Goal: Information Seeking & Learning: Learn about a topic

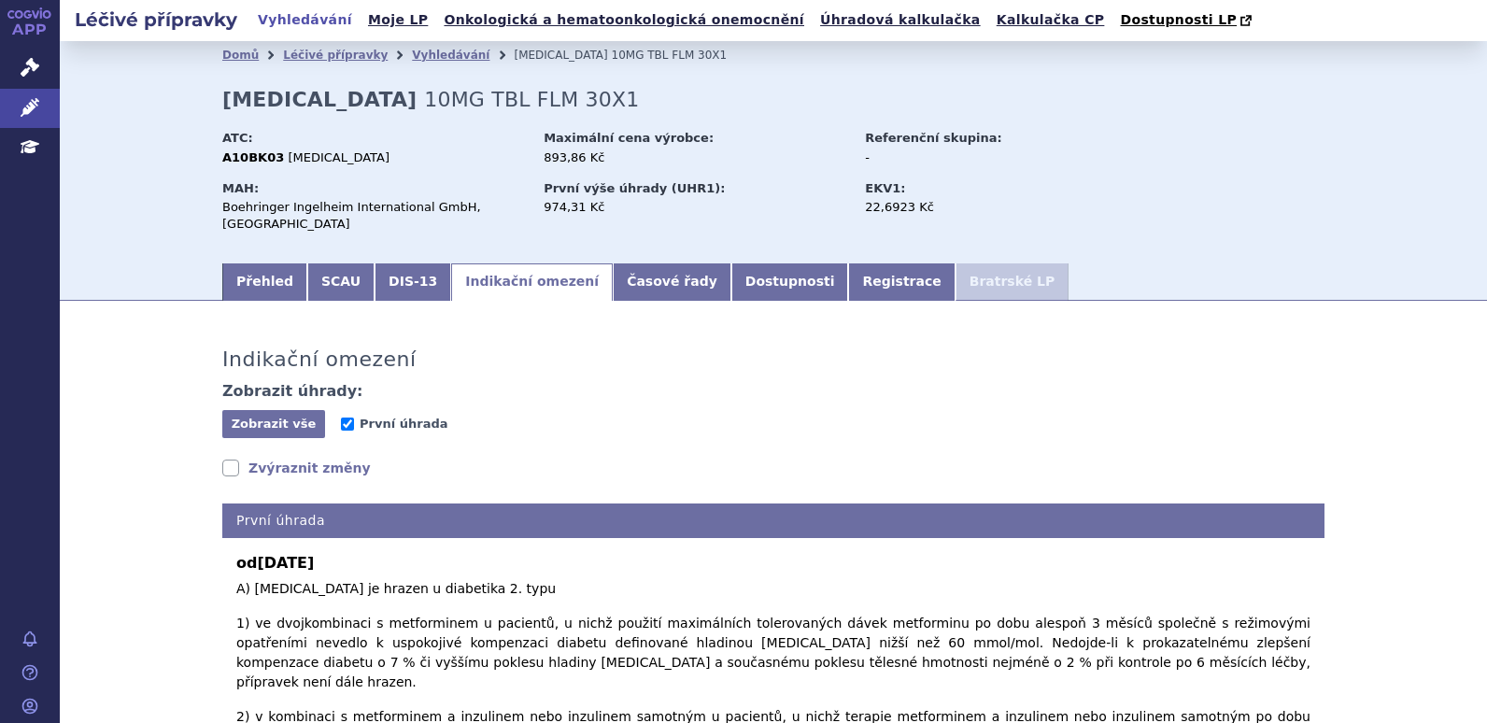
scroll to position [467, 0]
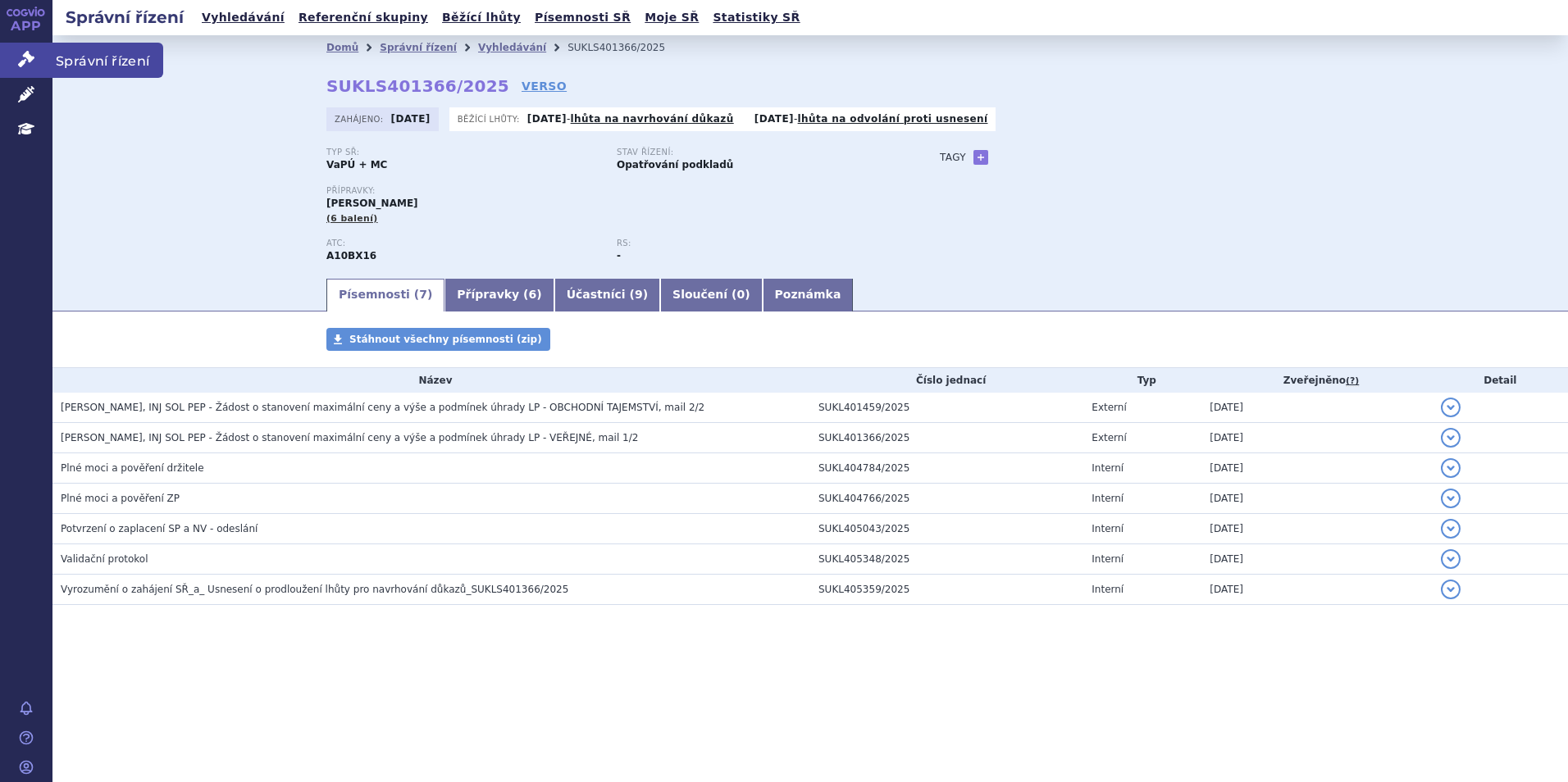
click at [33, 53] on icon at bounding box center [26, 59] width 17 height 17
click at [31, 55] on icon at bounding box center [26, 59] width 17 height 17
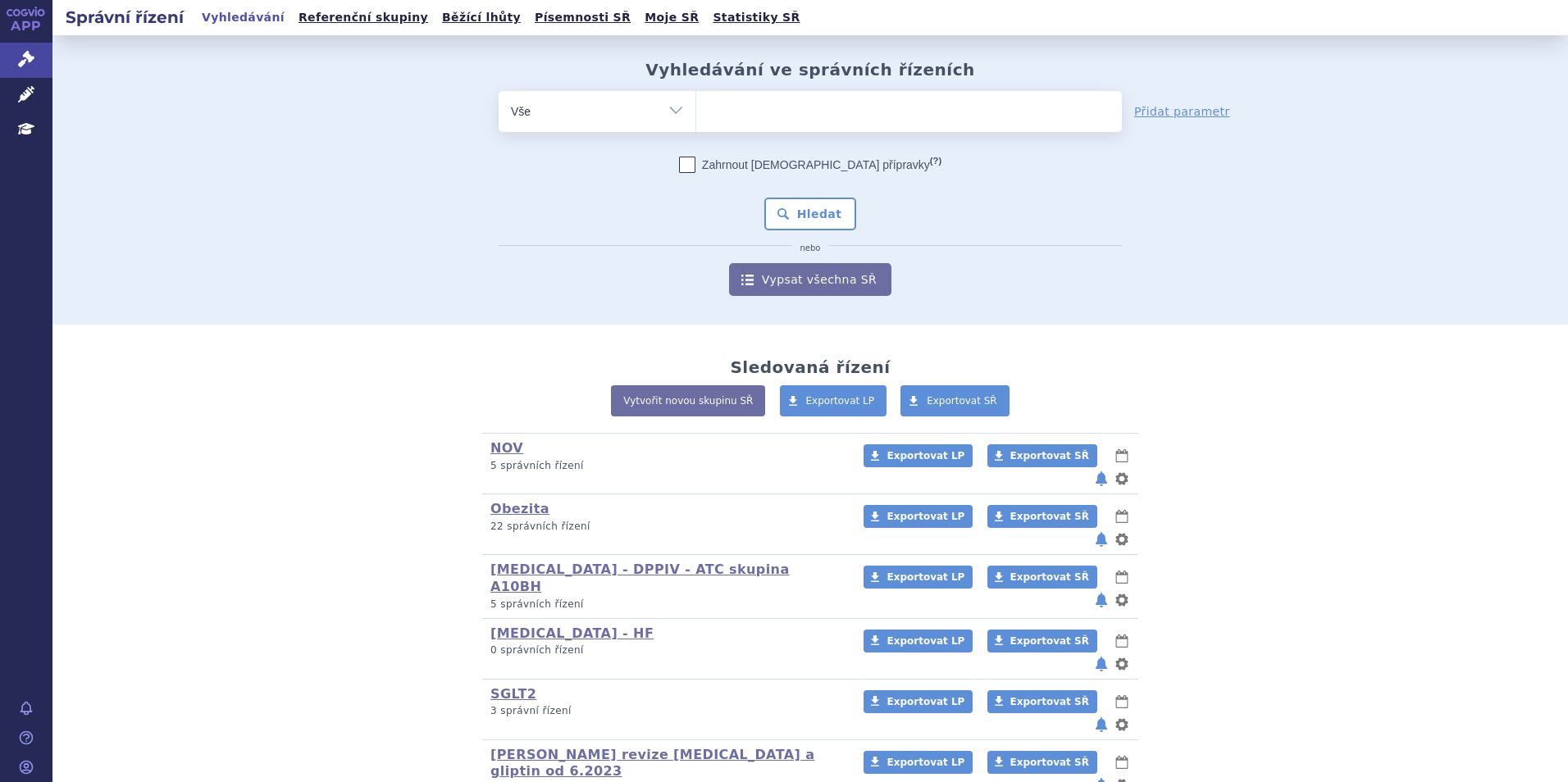
click at [576, 125] on select "Vše Spisová značka Typ SŘ Přípravek/SUKL kód Účastník/Držitel" at bounding box center [597, 110] width 197 height 37
click at [669, 109] on select "Vše Spisová značka Typ SŘ Přípravek/SUKL kód Účastník/Držitel" at bounding box center [597, 110] width 197 height 37
click at [670, 106] on select "Vše Spisová značka Typ SŘ Přípravek/SUKL kód Účastník/Držitel" at bounding box center [597, 110] width 197 height 37
click at [399, 248] on div "odstranit Vše Spisová značka Typ SŘ" at bounding box center [810, 194] width 967 height 205
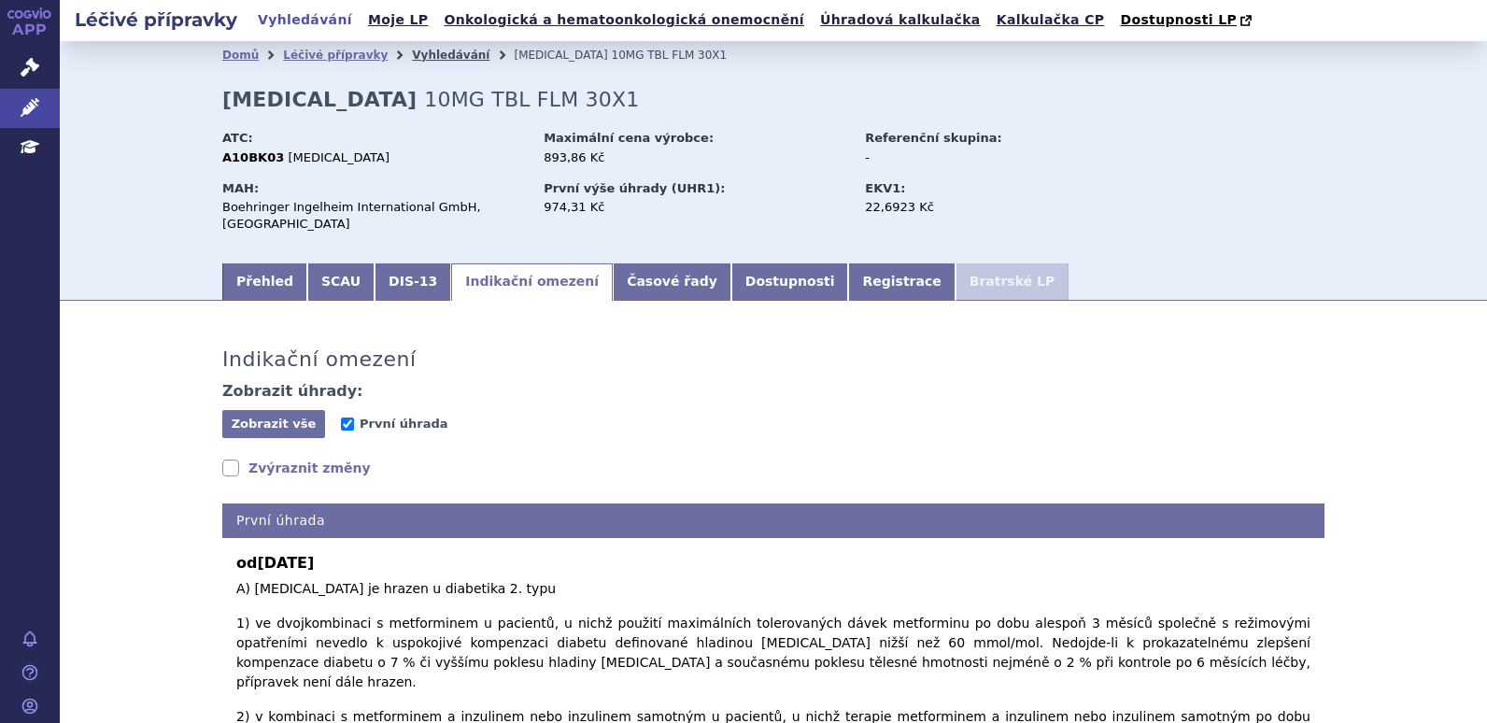
click at [423, 56] on link "Vyhledávání" at bounding box center [451, 55] width 78 height 13
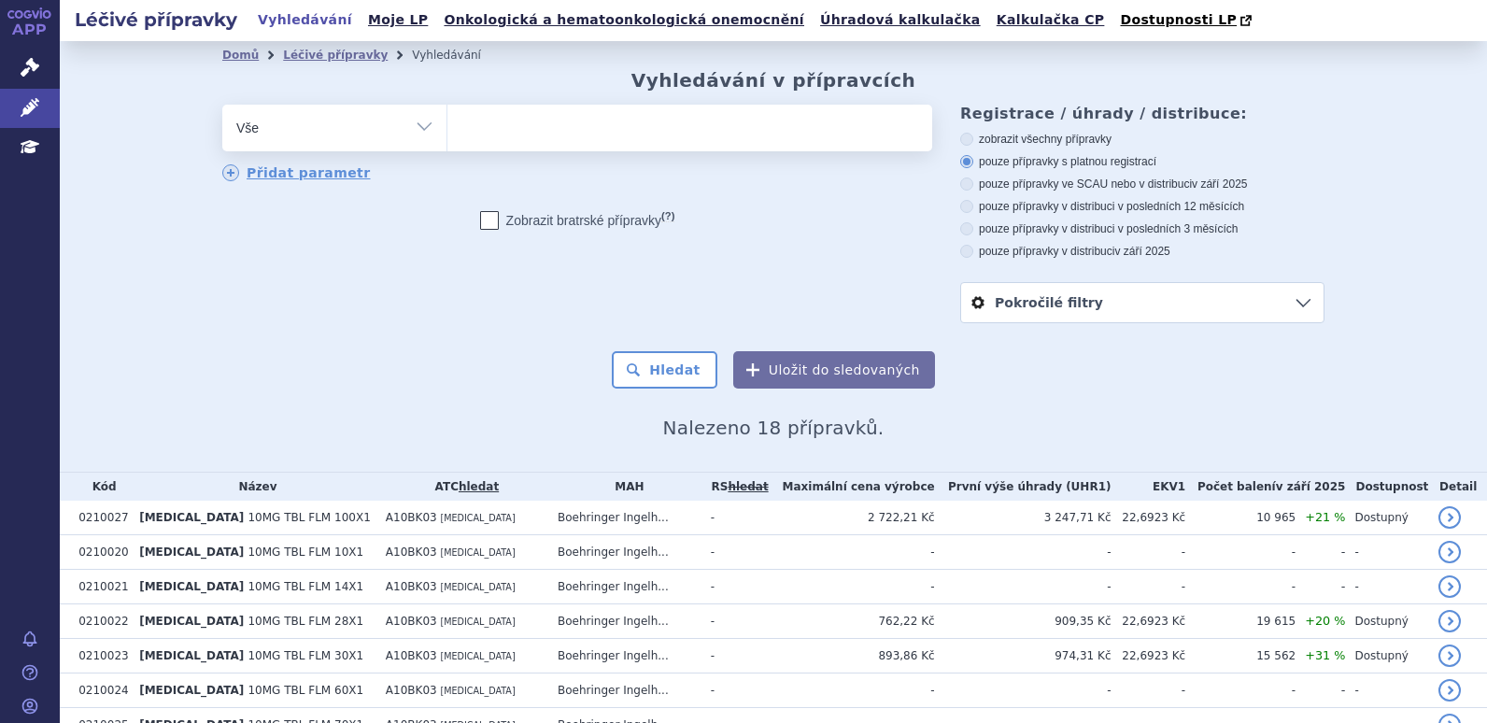
select select
drag, startPoint x: 0, startPoint y: 0, endPoint x: 539, endPoint y: 126, distance: 553.5
click at [539, 126] on ul at bounding box center [689, 124] width 485 height 39
click at [447, 126] on select "jardiance" at bounding box center [447, 127] width 1 height 47
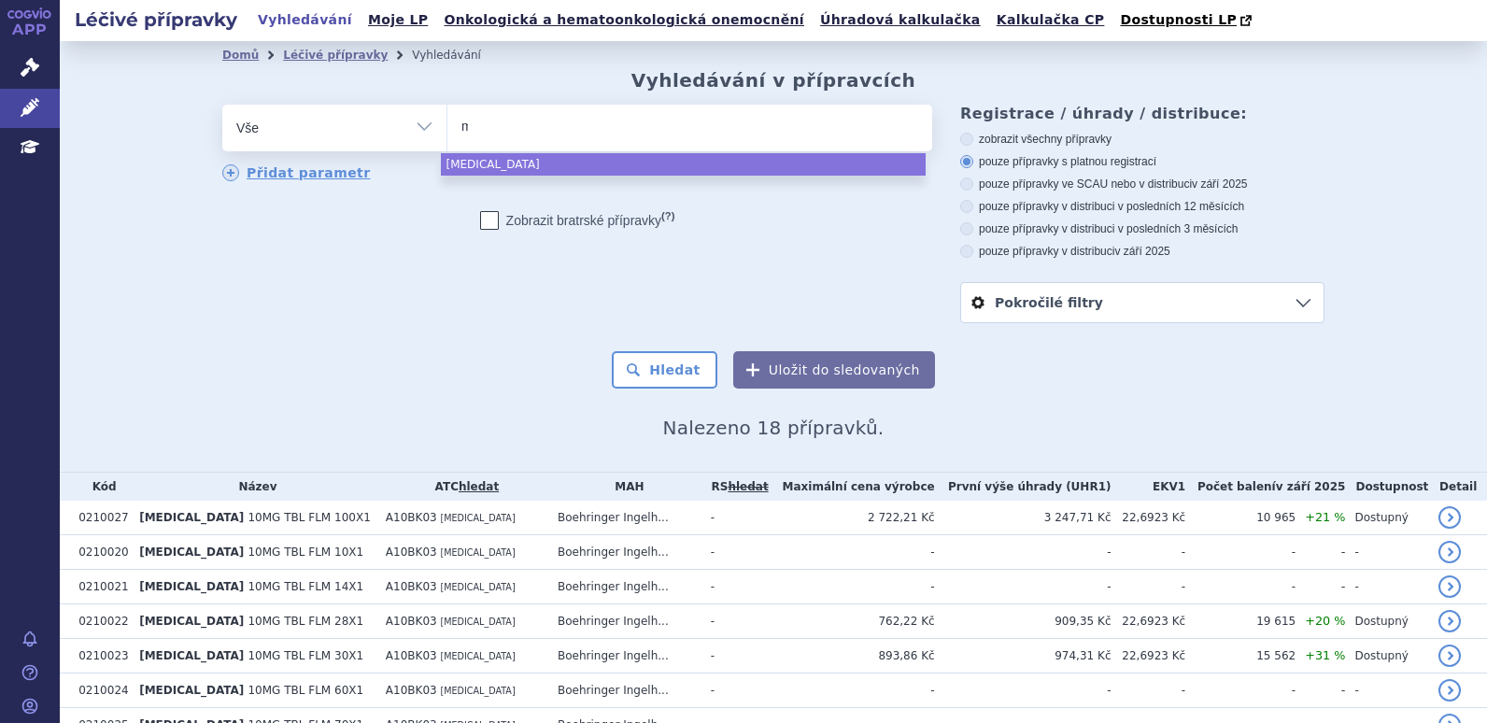
type input "mo"
type input "mou"
type input "moun"
type input "mounja"
type input "mounjaro"
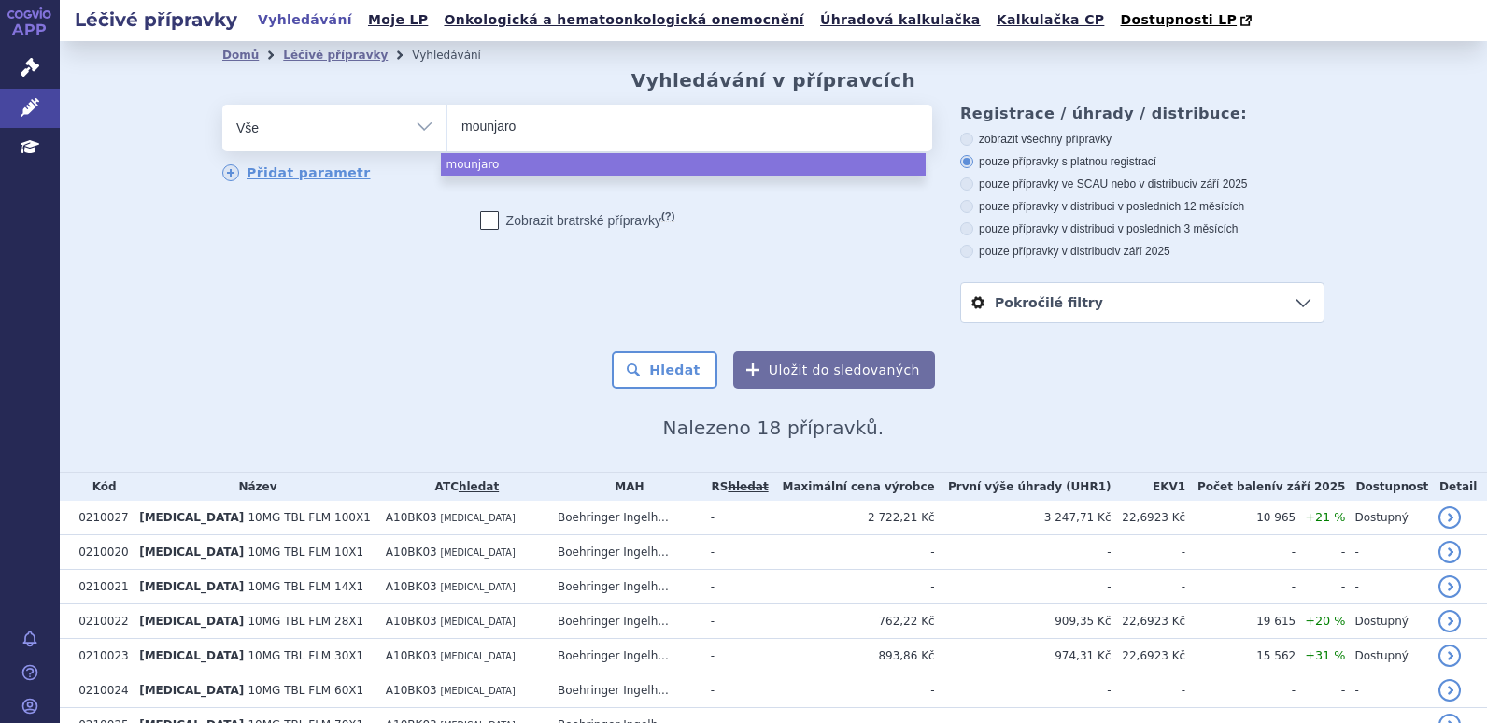
select select "mounjaro"
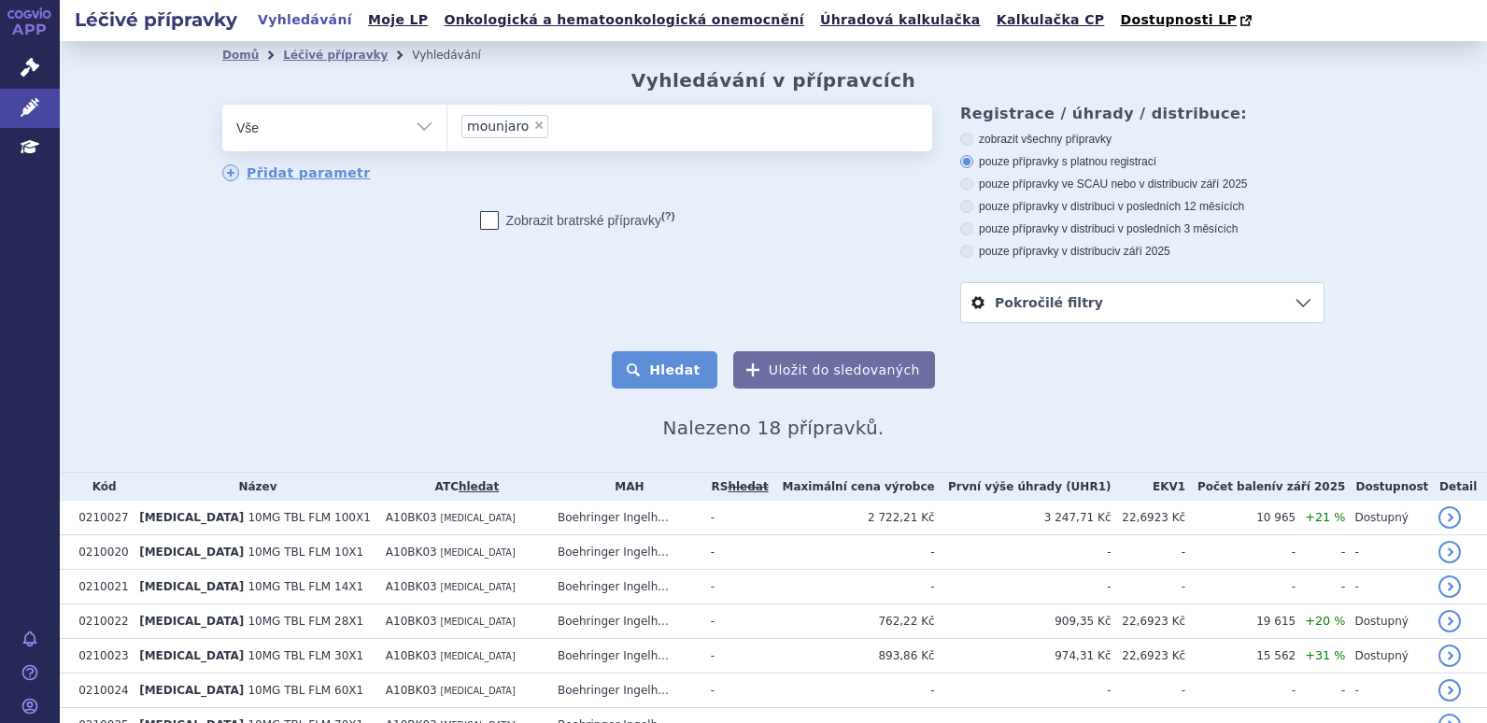
click at [687, 362] on button "Hledat" at bounding box center [665, 369] width 106 height 37
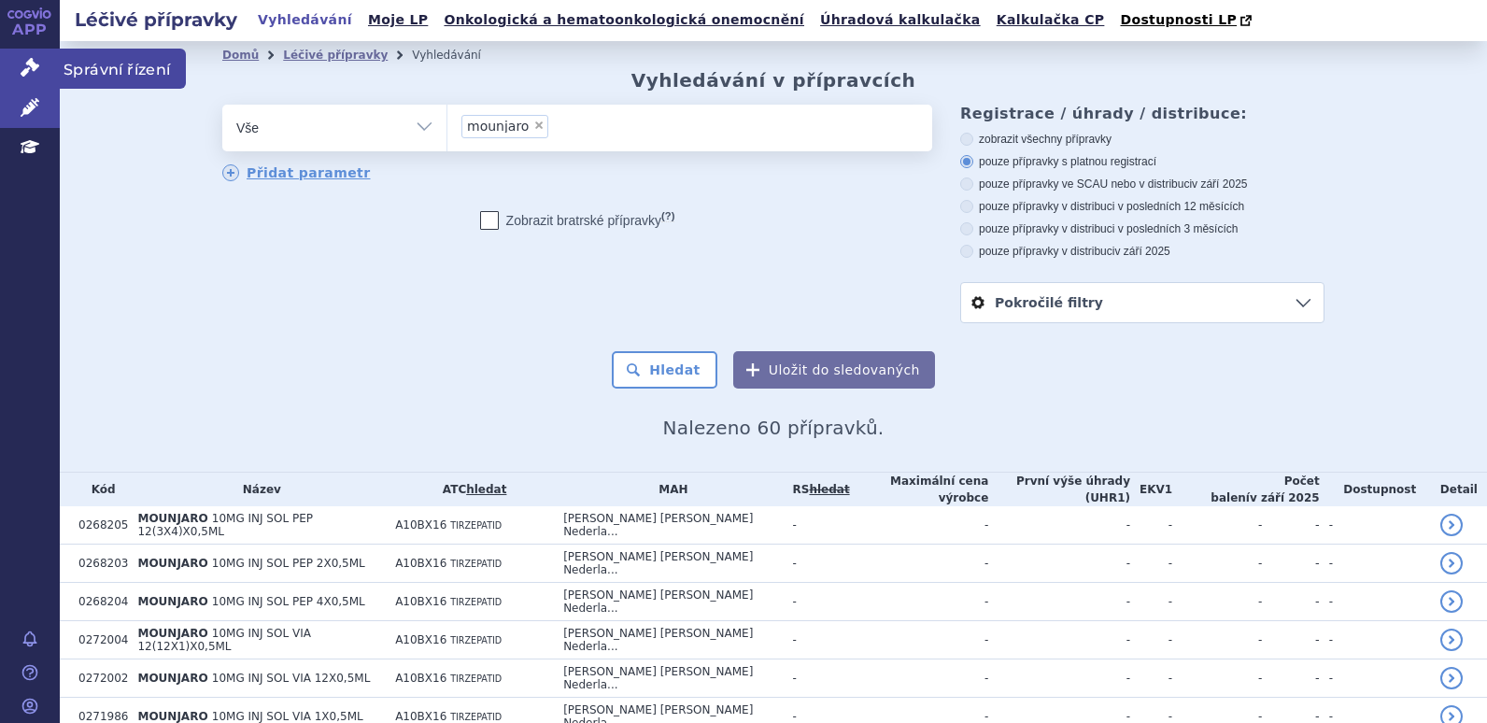
click at [21, 74] on icon at bounding box center [30, 67] width 19 height 19
click at [35, 62] on icon at bounding box center [30, 67] width 19 height 19
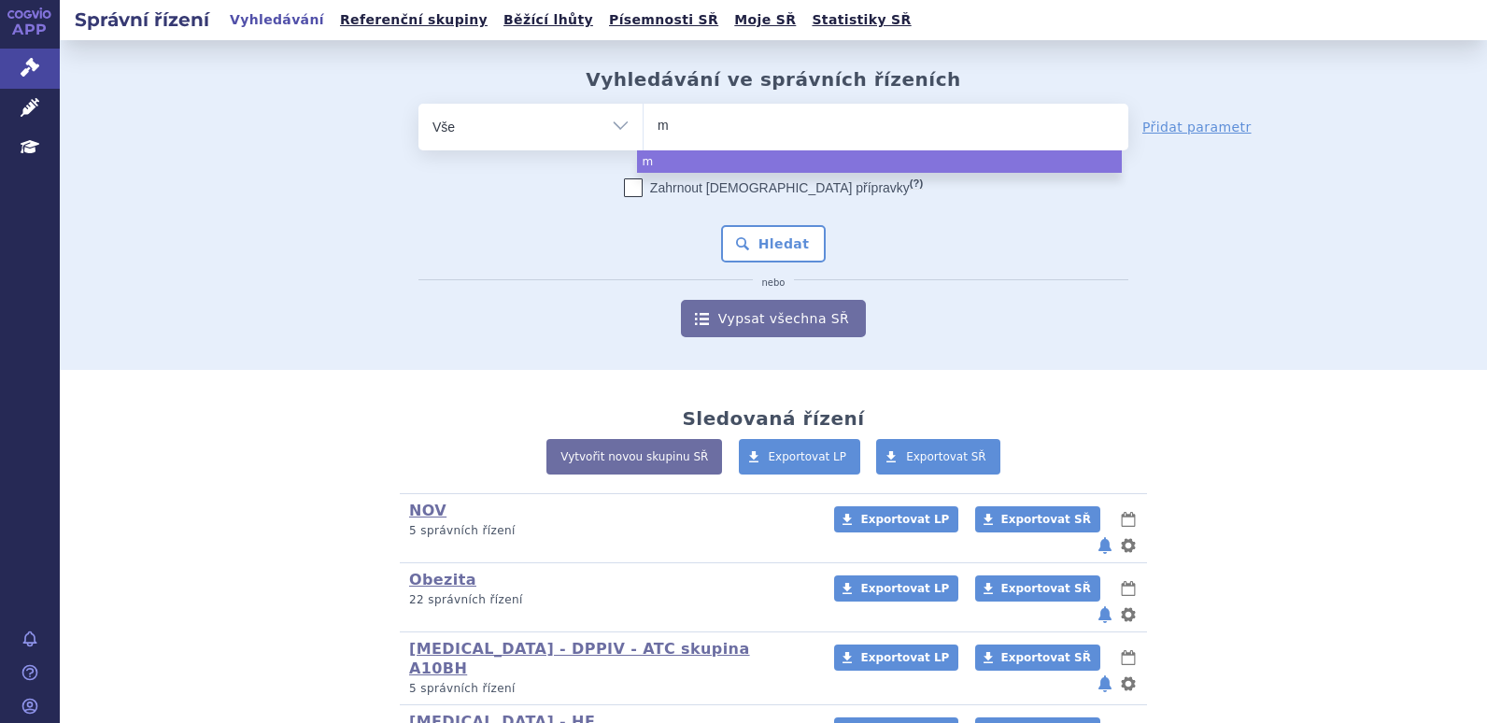
type input "mo"
type input "mou"
type input "mounj"
type input "mounja"
type input "mounjaro"
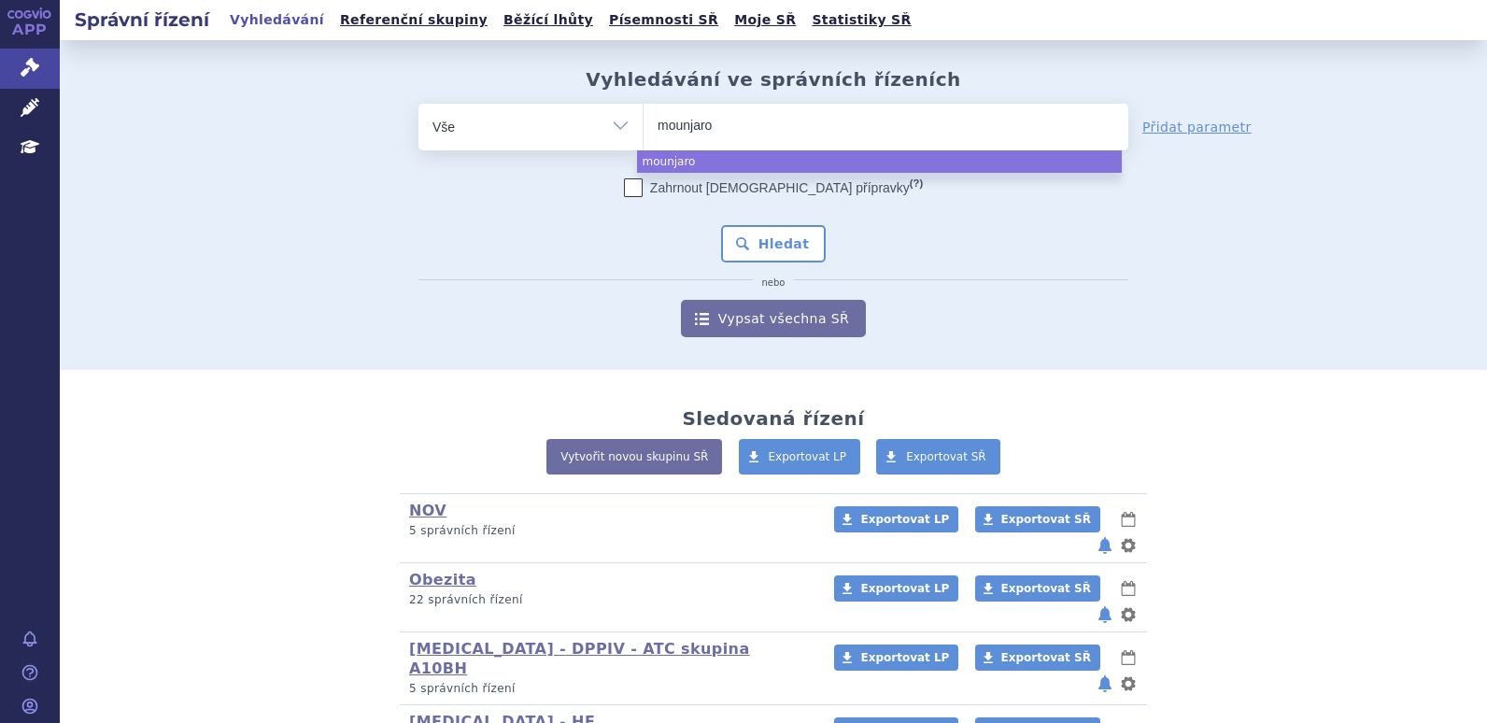
select select "mounjaro"
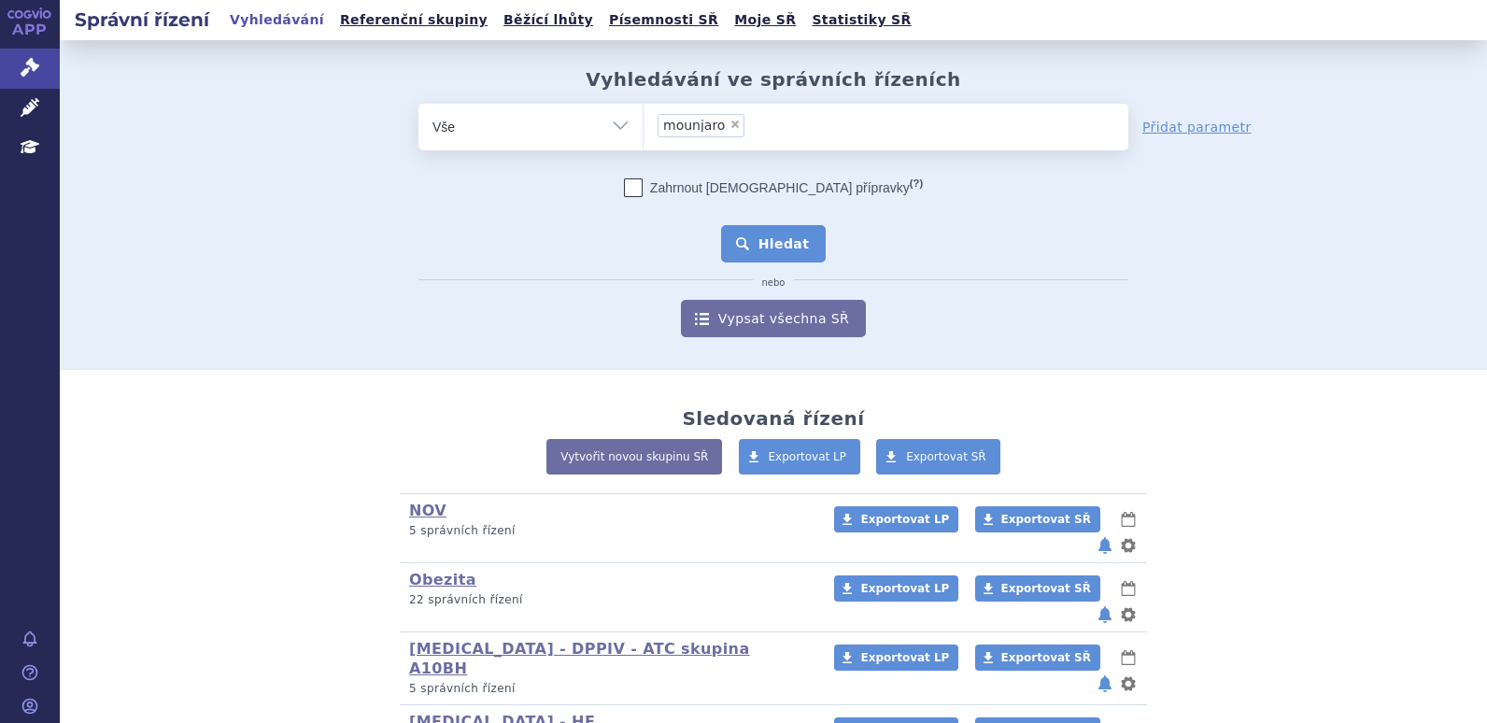
click at [782, 254] on button "Hledat" at bounding box center [774, 243] width 106 height 37
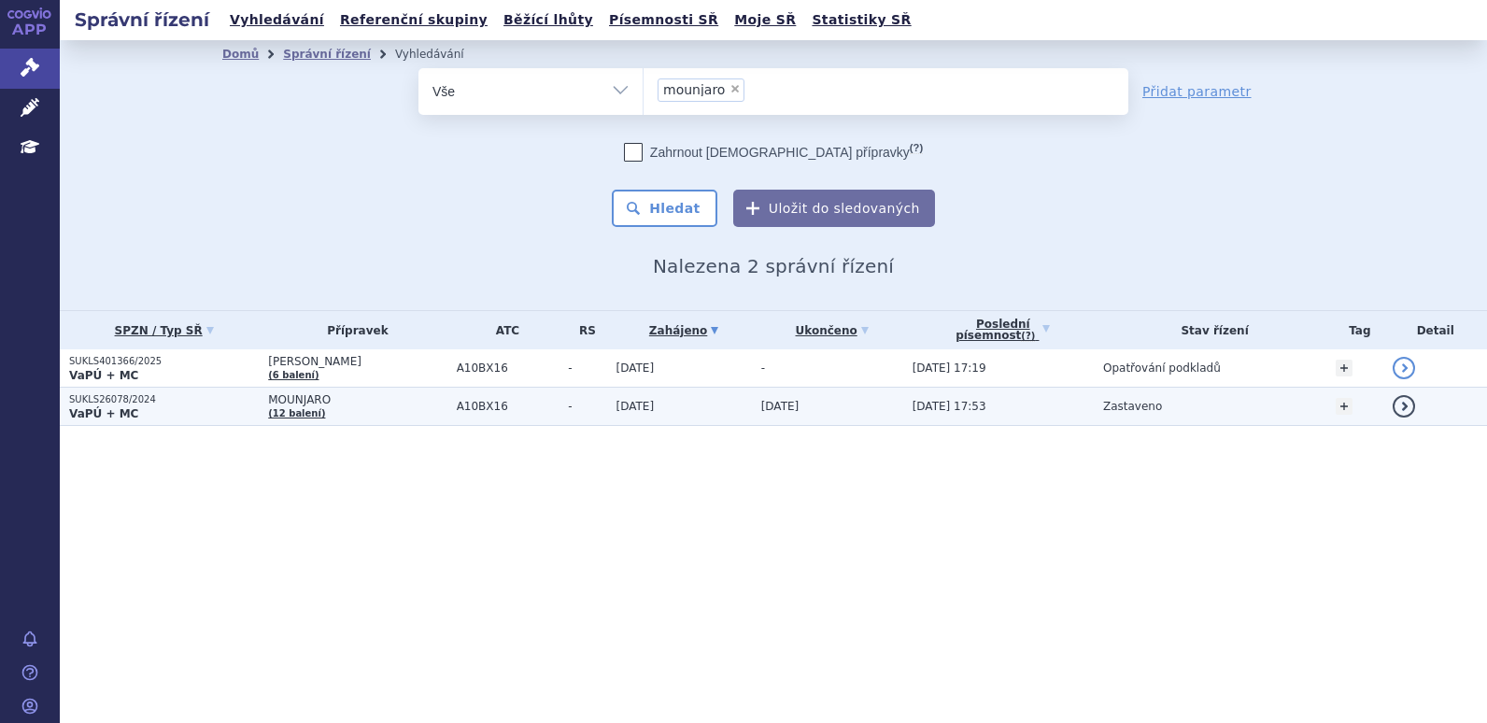
click at [417, 412] on td "MOUNJARO (12 balení)" at bounding box center [353, 407] width 188 height 38
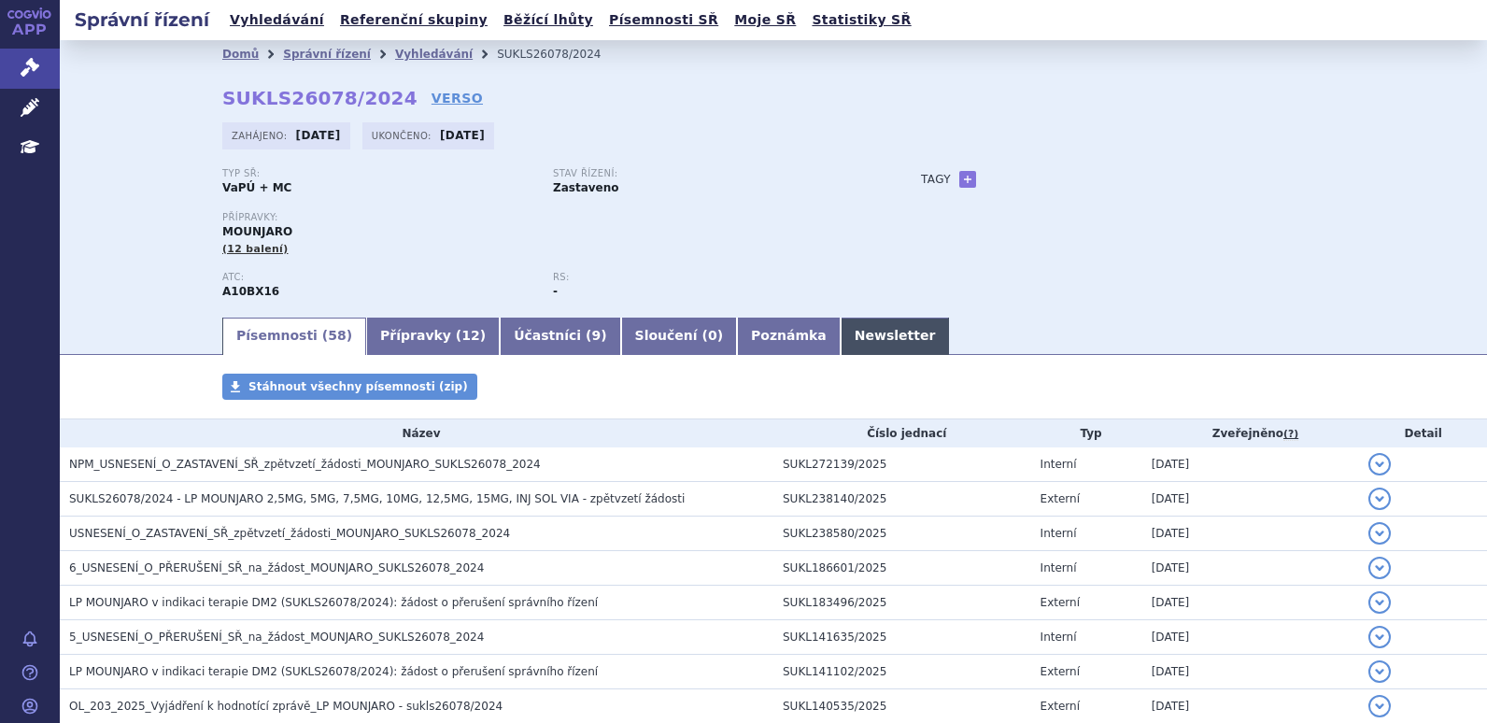
click at [841, 333] on link "Newsletter" at bounding box center [895, 336] width 109 height 37
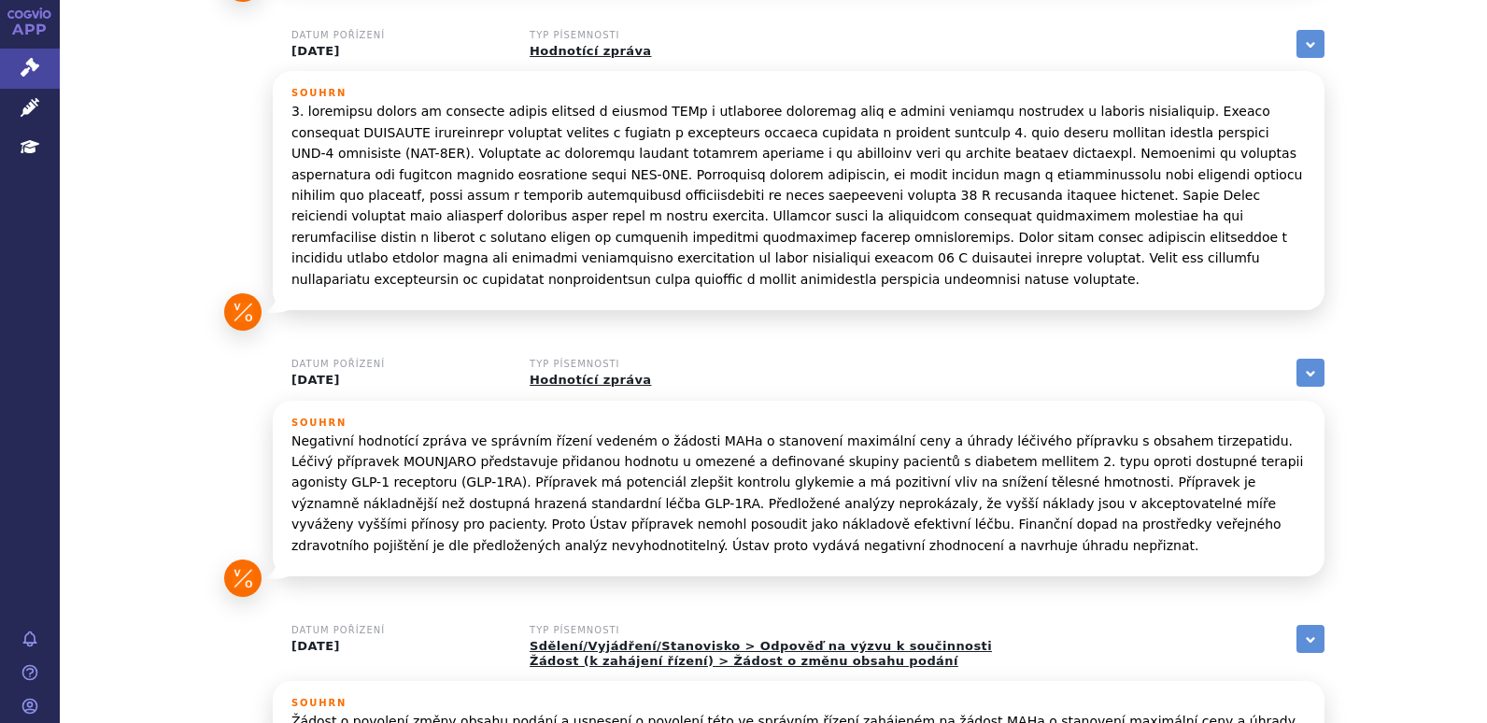
scroll to position [747, 0]
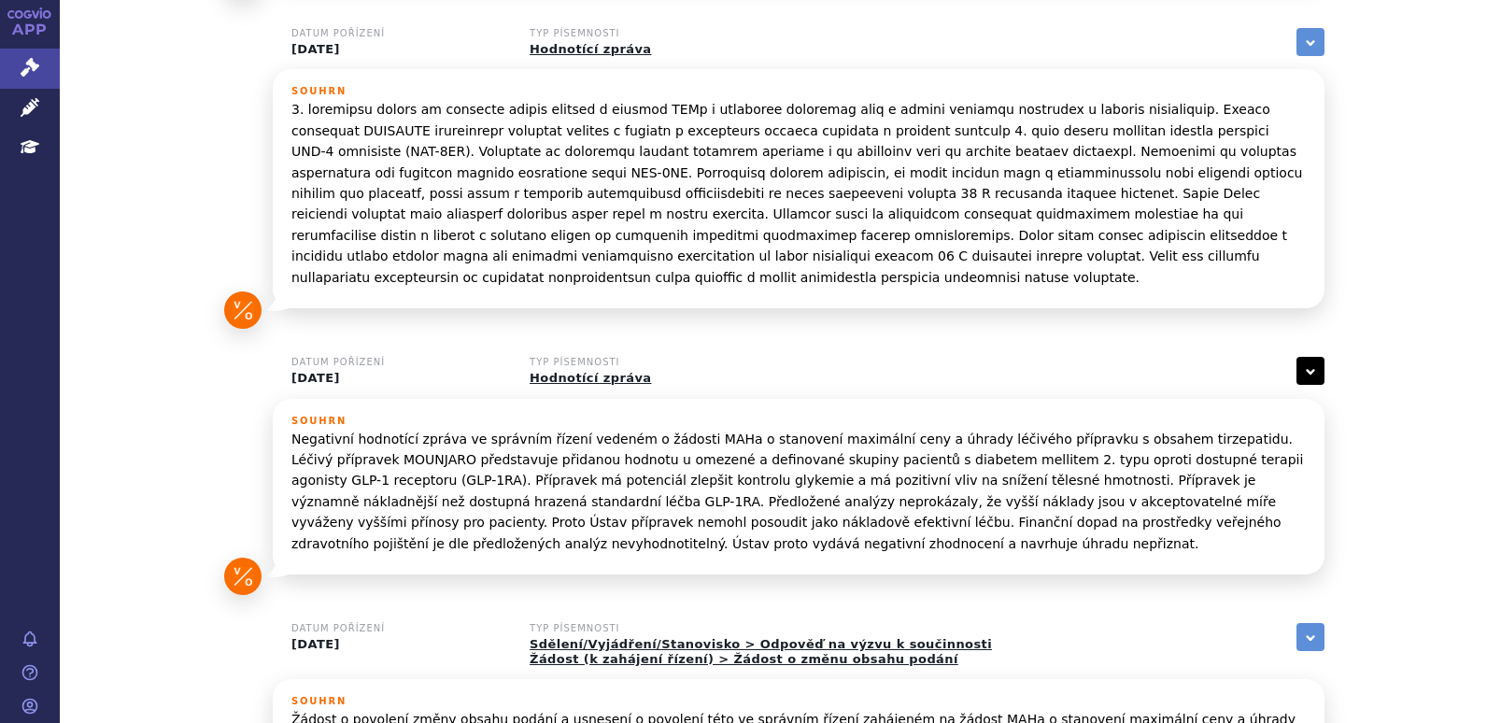
click at [1307, 357] on link "zobrazit vše" at bounding box center [1311, 371] width 28 height 28
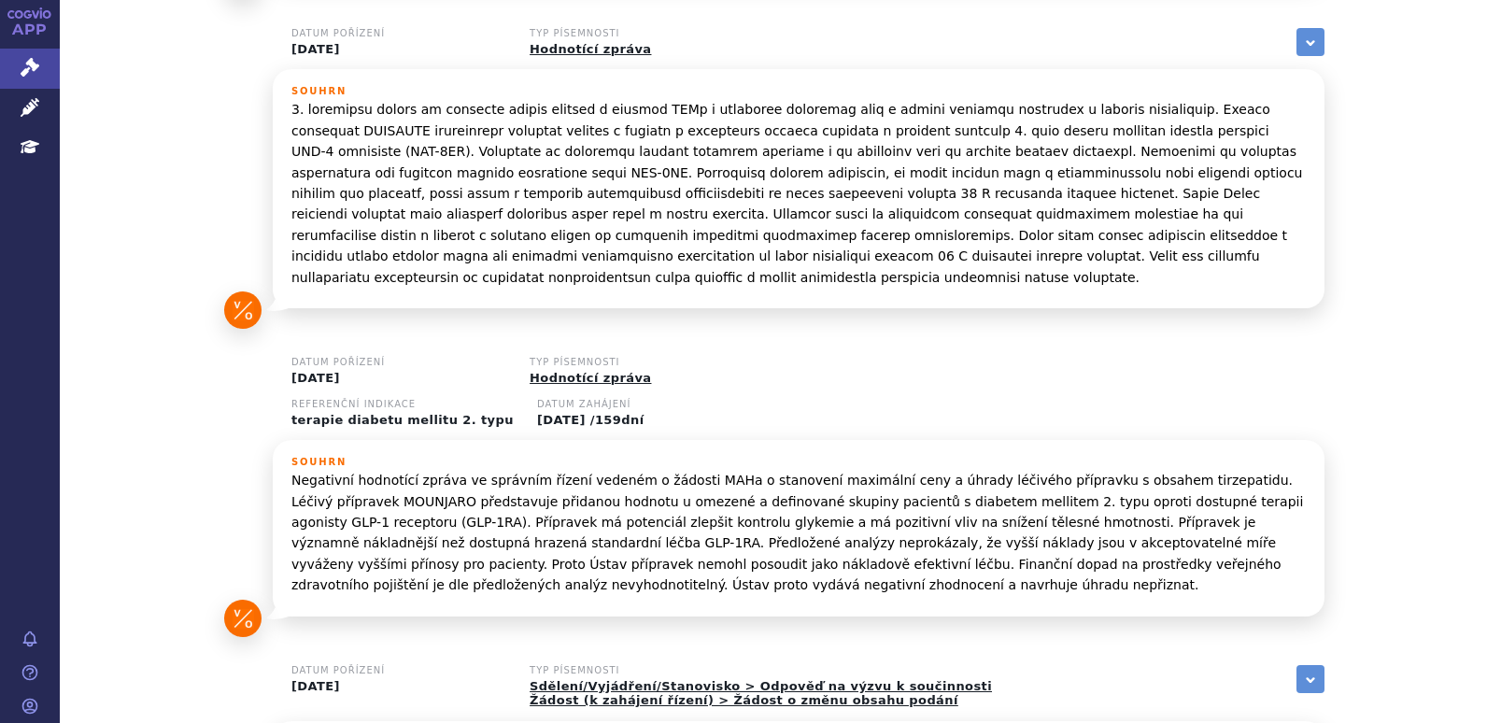
click at [449, 413] on p "terapie diabetu mellitu 2. typu" at bounding box center [402, 420] width 222 height 15
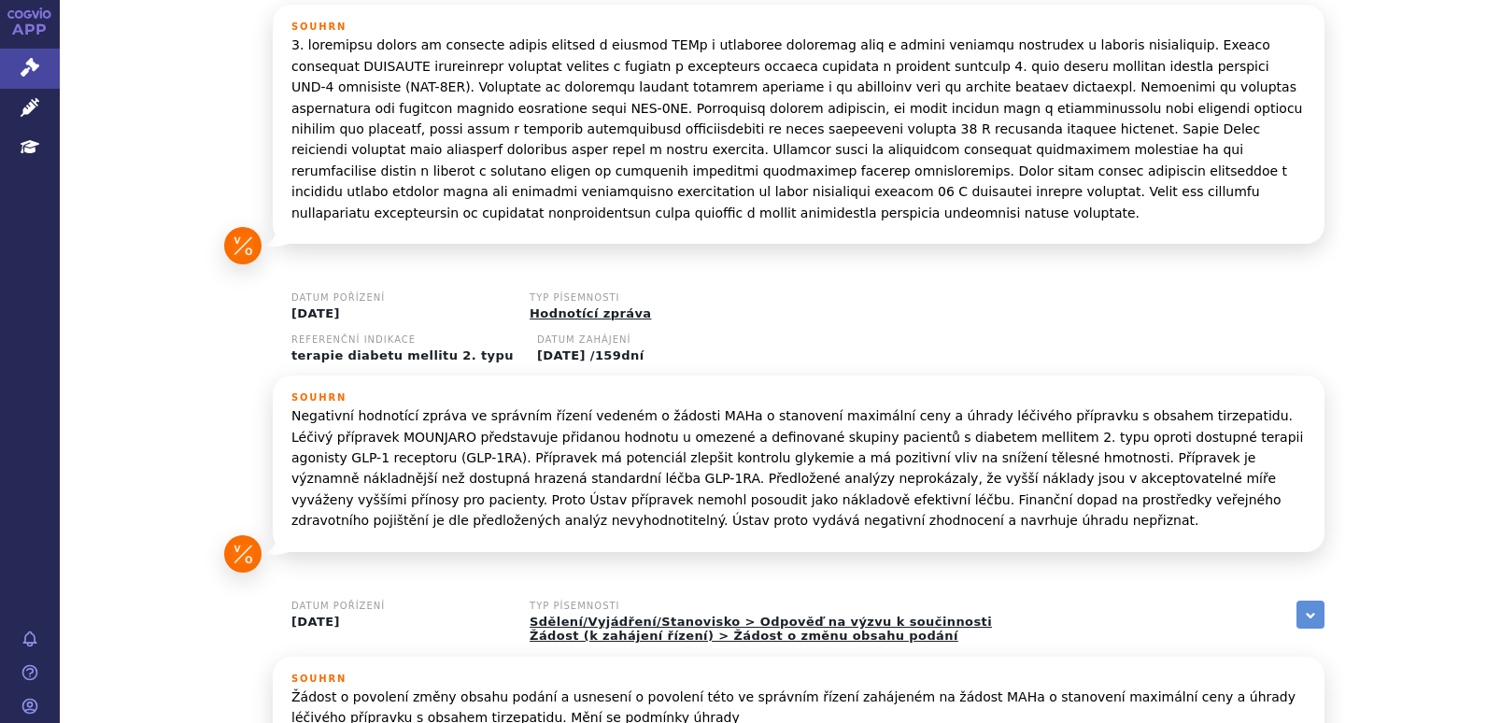
scroll to position [841, 0]
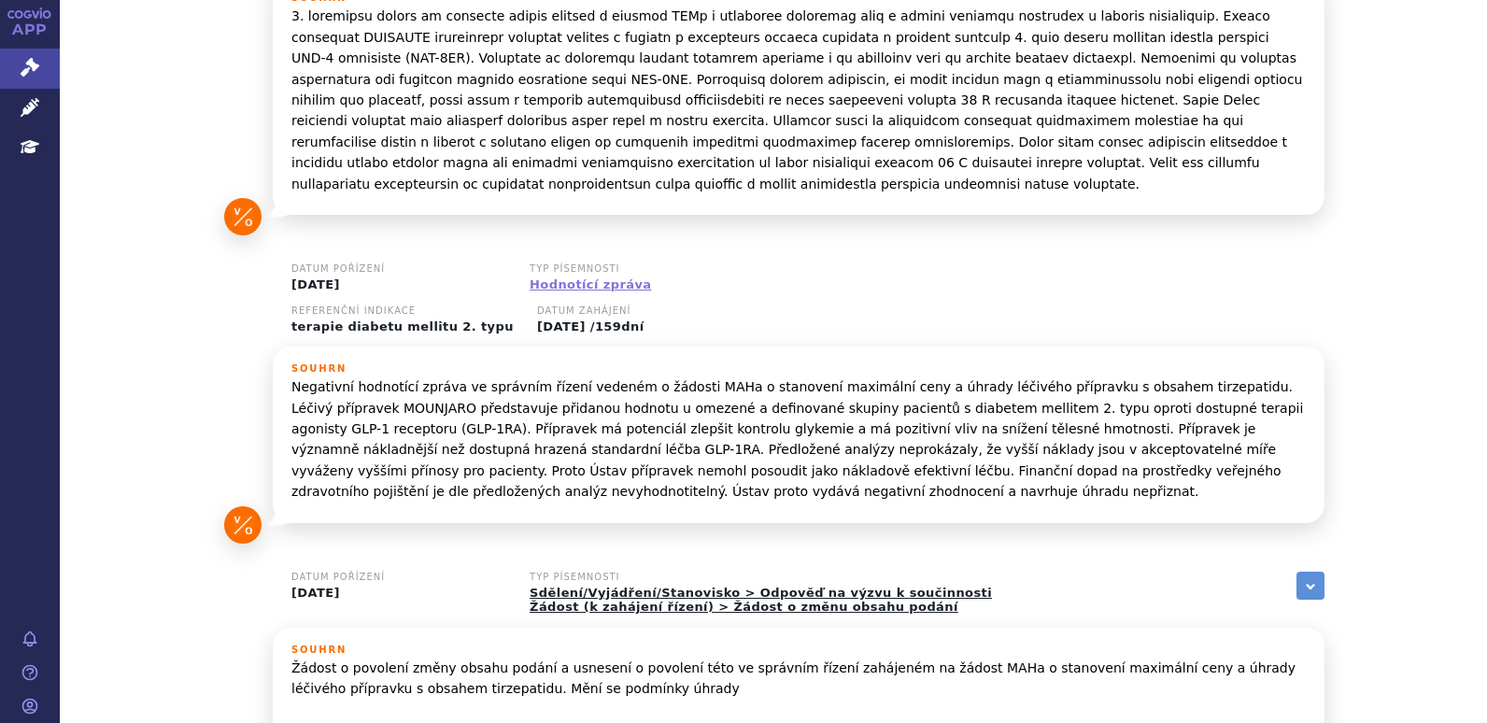
click at [590, 277] on link "Hodnotící zpráva" at bounding box center [590, 284] width 121 height 14
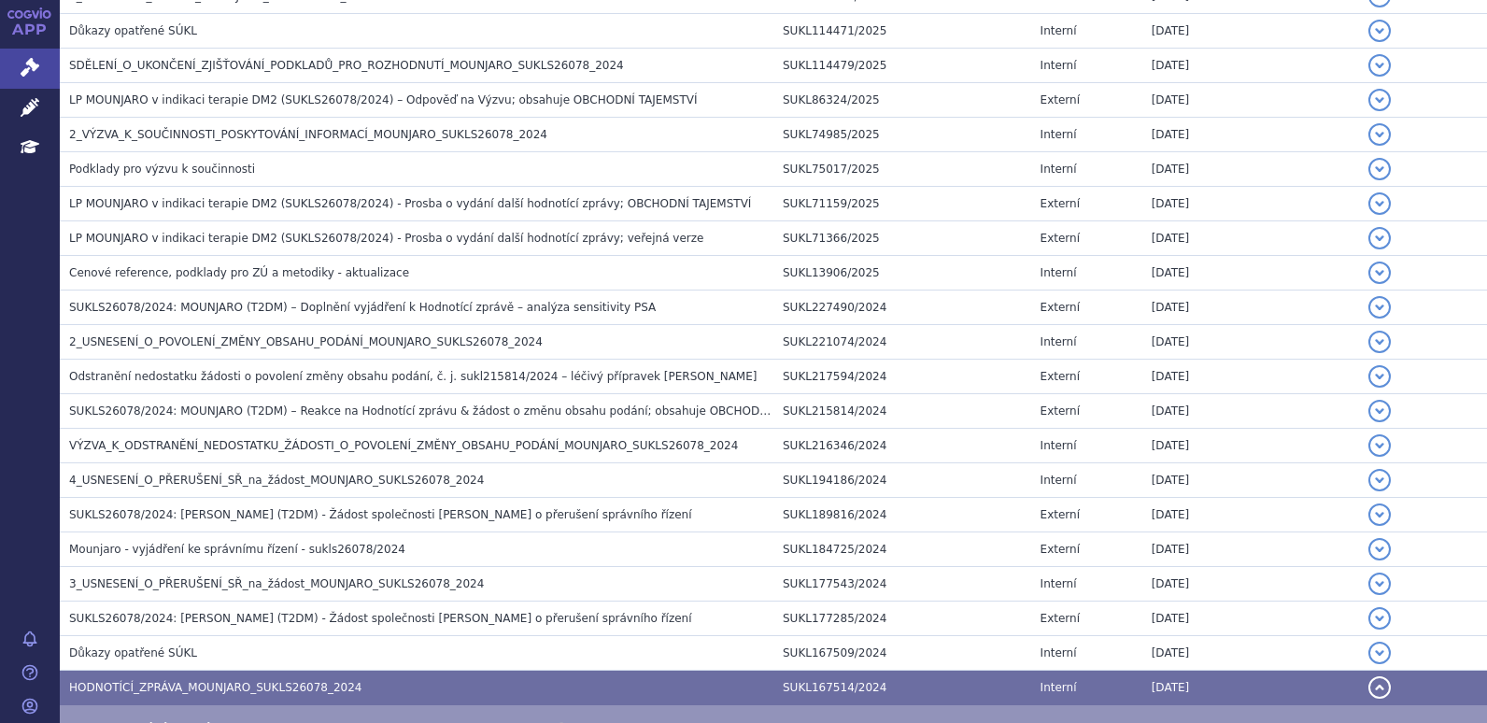
scroll to position [889, 0]
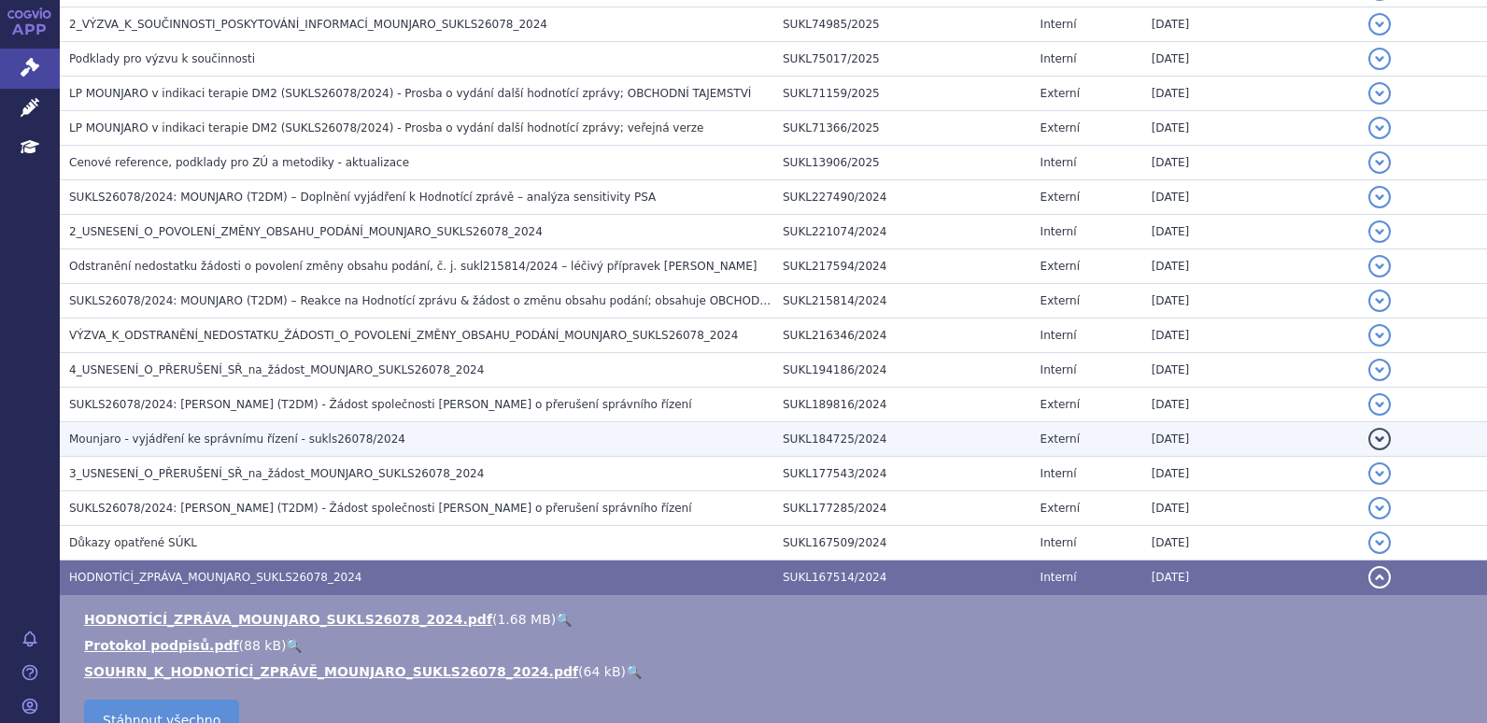
click at [338, 442] on span "Mounjaro - vyjádření ke správnímu řízení - sukls26078/2024" at bounding box center [237, 438] width 336 height 13
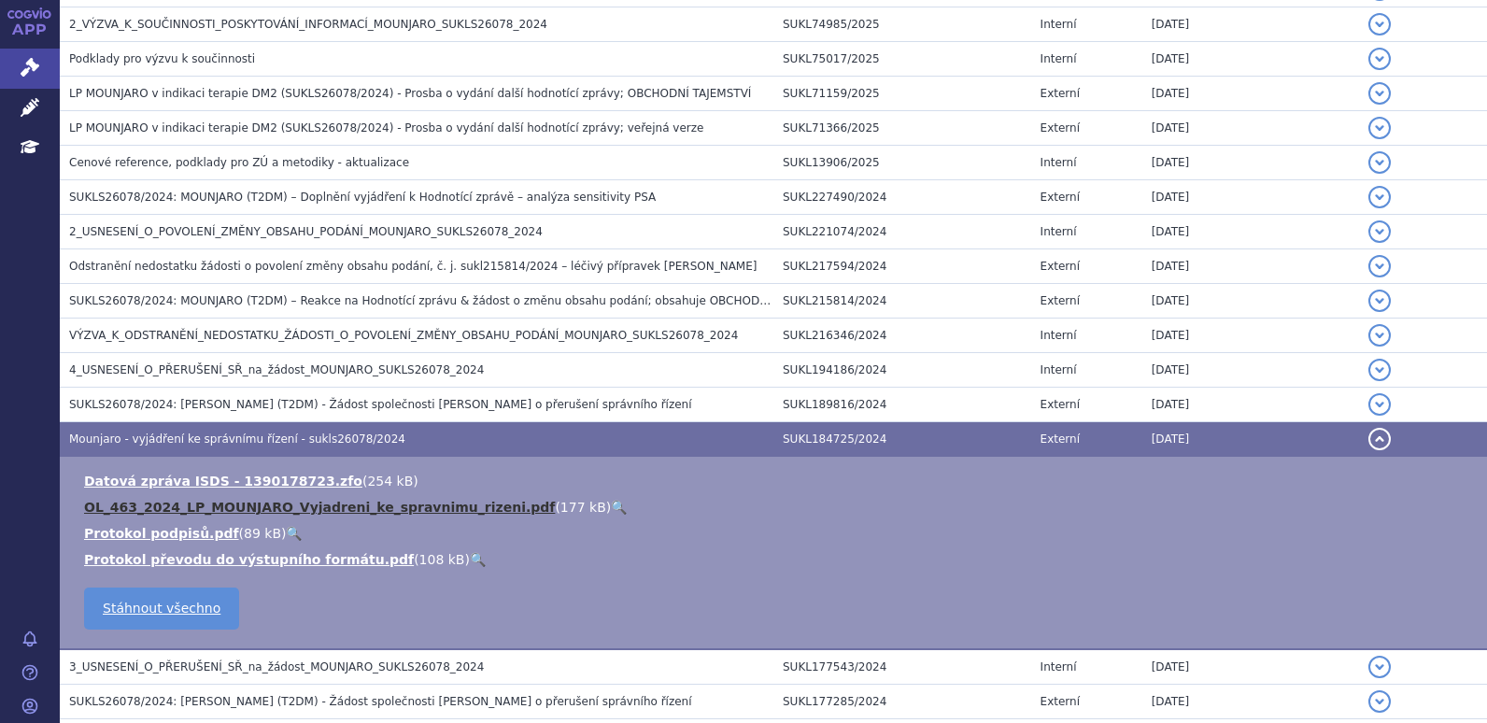
click at [335, 506] on link "OL_463_2024_LP_MOUNJARO_Vyjadreni_ke_spravnimu_rizeni.pdf" at bounding box center [319, 507] width 471 height 15
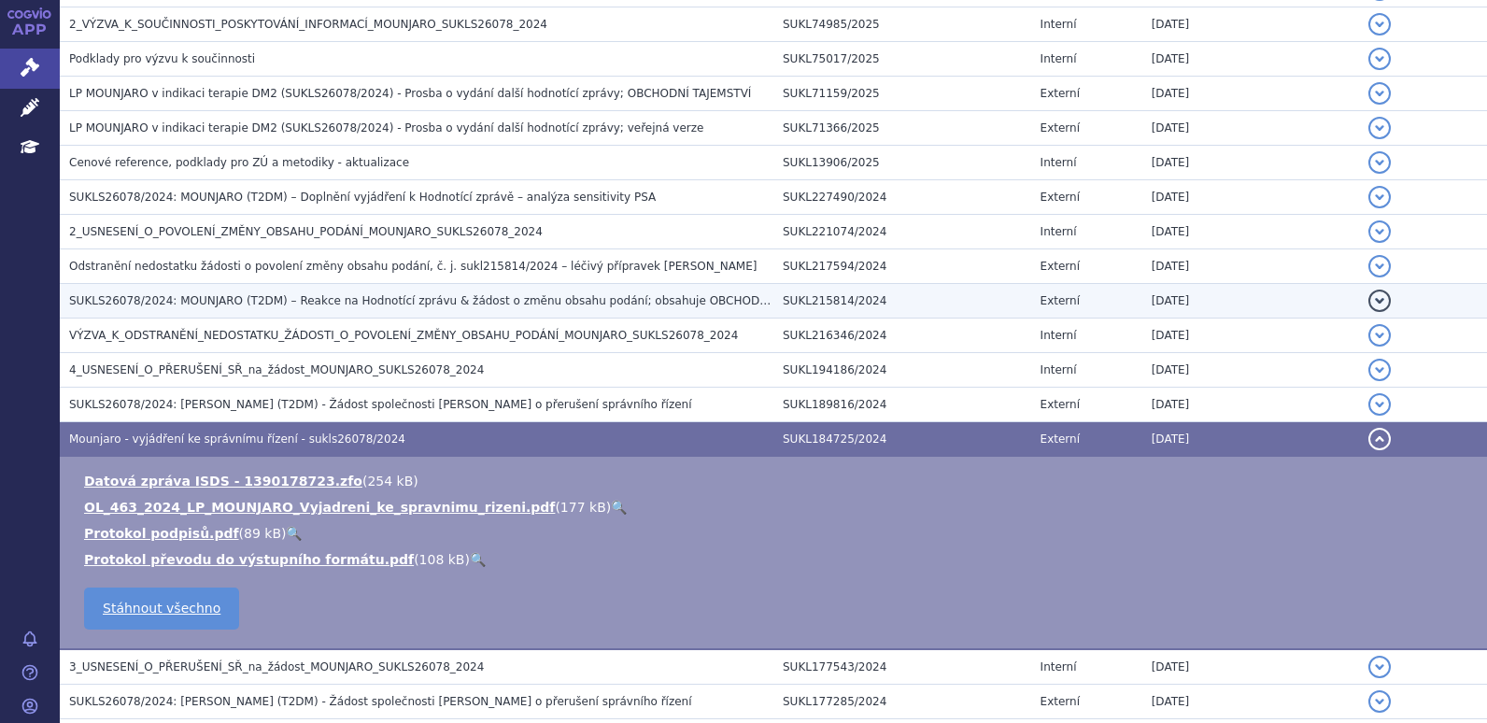
click at [322, 302] on span "SUKLS26078/2024: MOUNJARO (T2DM) – Reakce na Hodnotící zprávu & žádost o změnu …" at bounding box center [451, 300] width 764 height 13
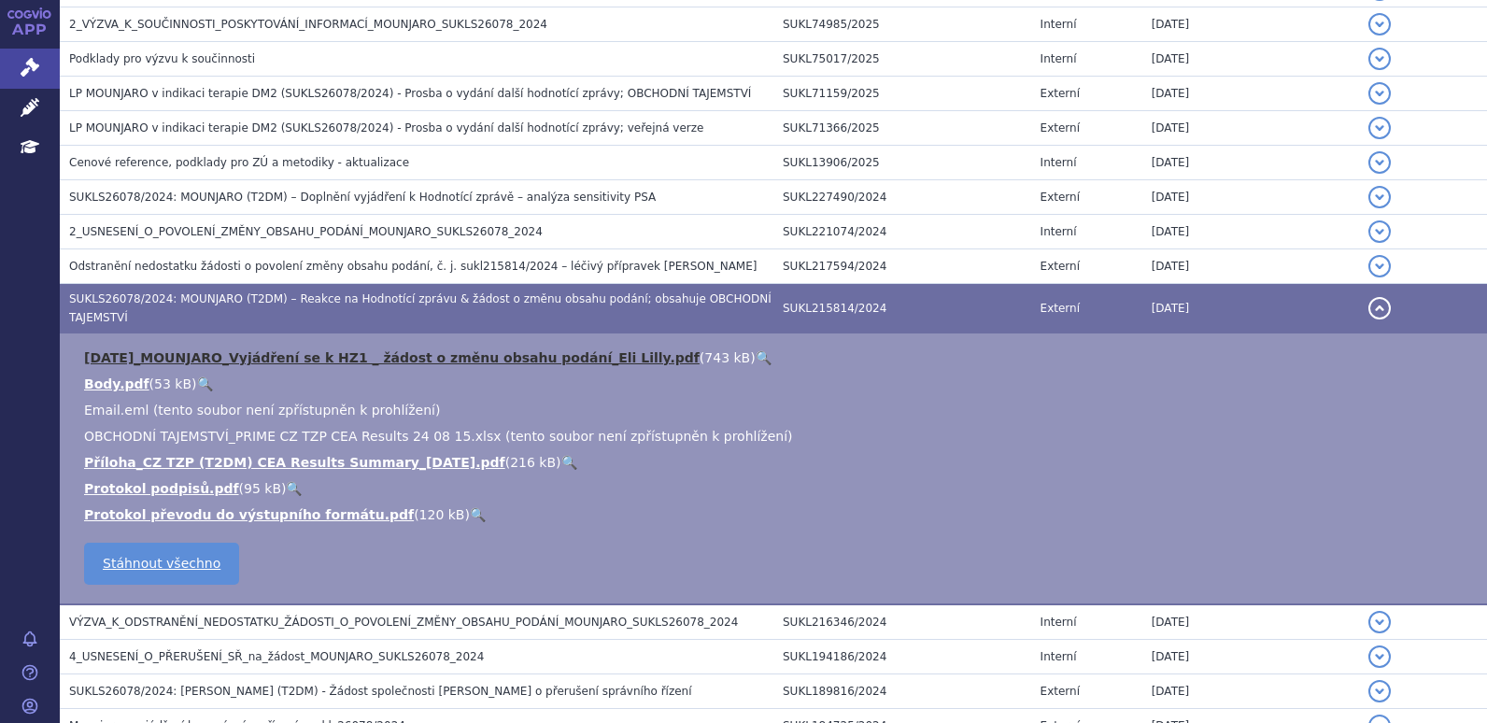
click at [347, 350] on link "2024-08-23_MOUNJARO_Vyjádření se k HZ1 _ žádost o změnu obsahu podání_Eli Lilly…" at bounding box center [392, 357] width 616 height 15
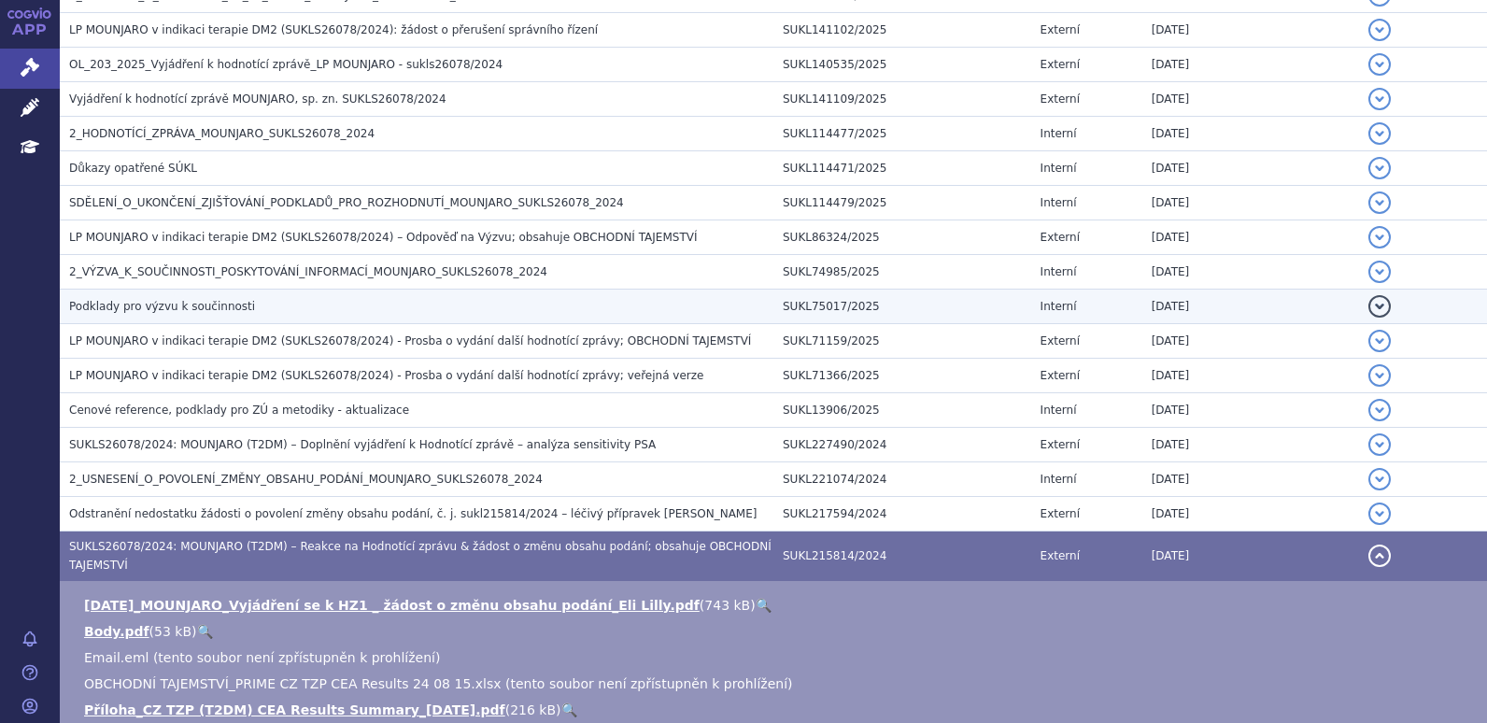
scroll to position [609, 0]
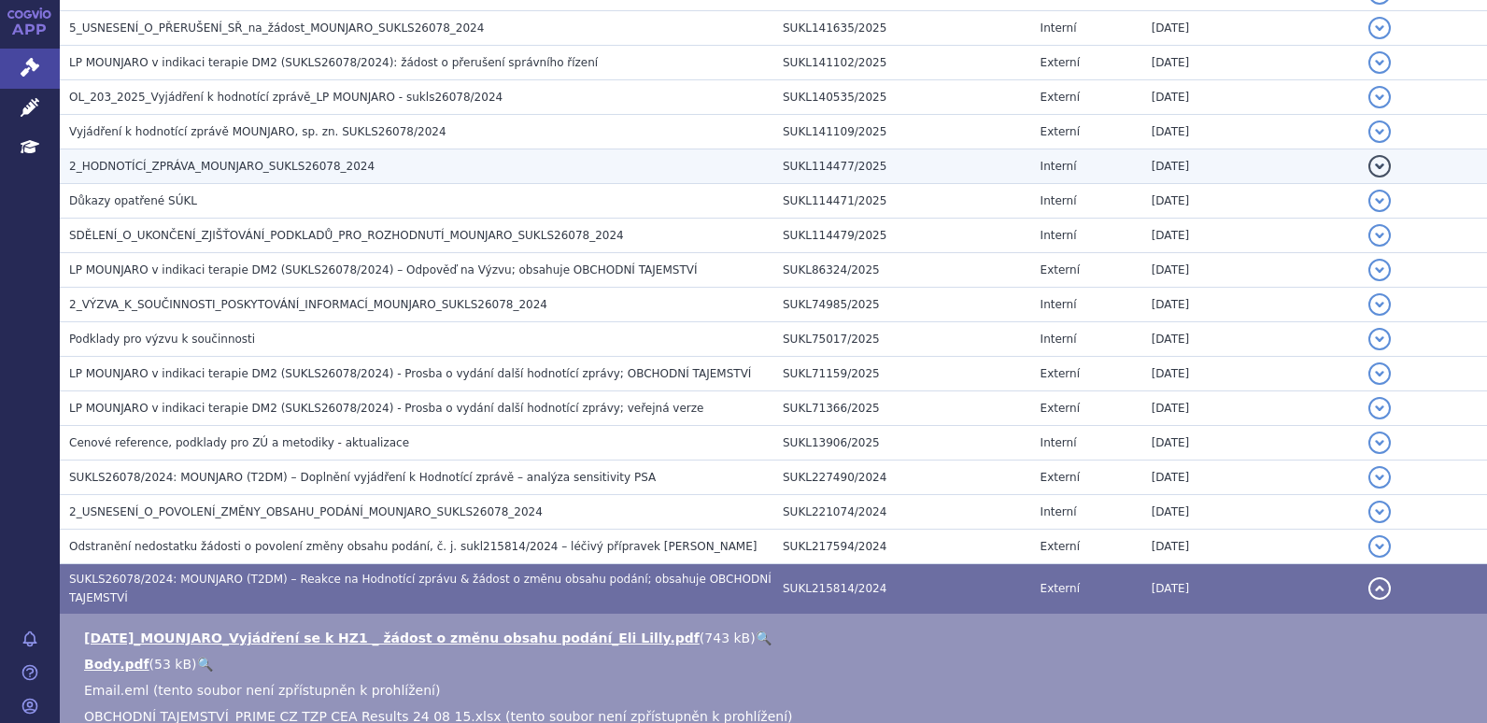
click at [269, 162] on span "2_HODNOTÍCÍ_ZPRÁVA_MOUNJARO_SUKLS26078_2024" at bounding box center [221, 166] width 305 height 13
